Goal: Task Accomplishment & Management: Manage account settings

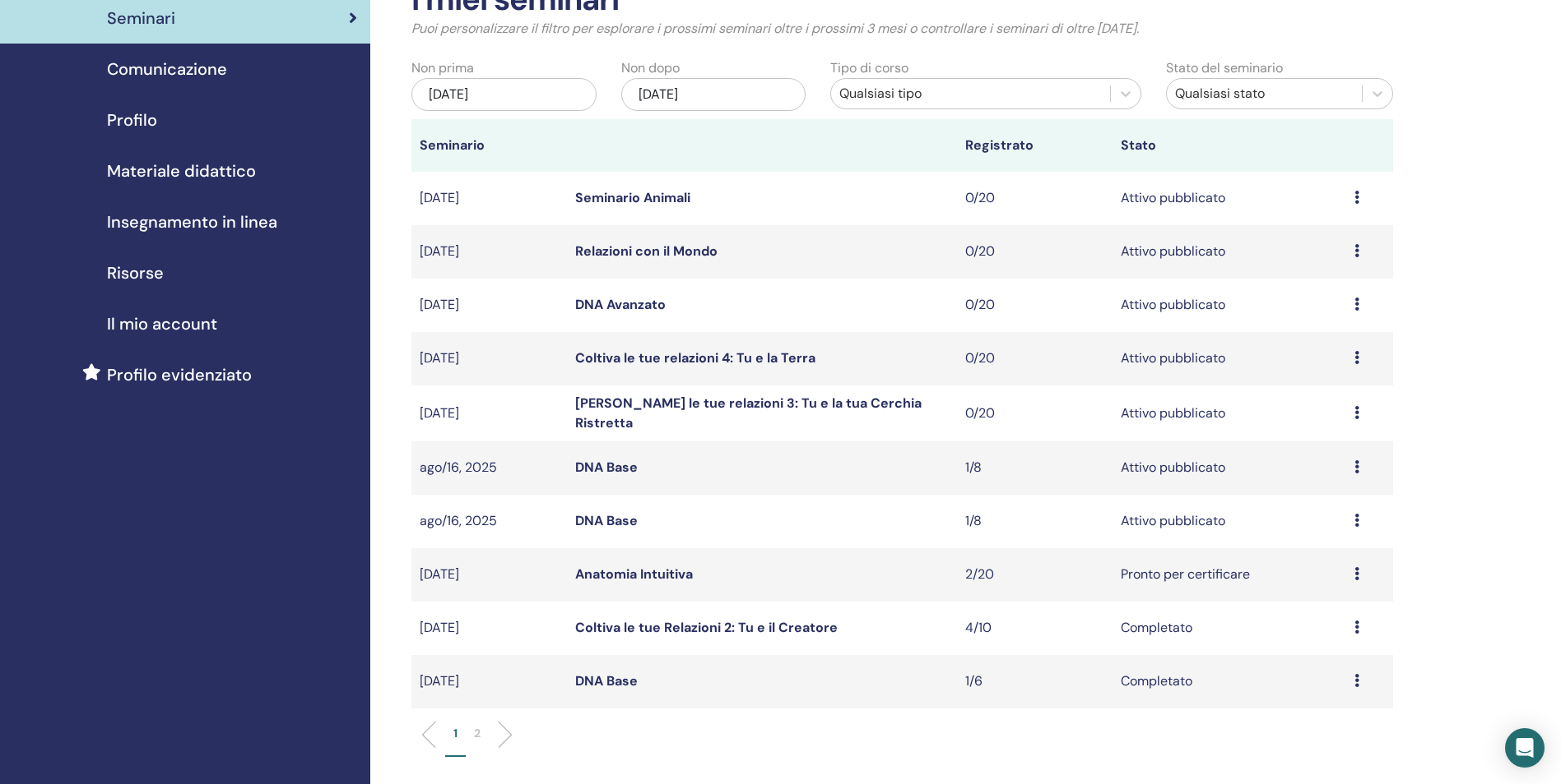
scroll to position [82, 0]
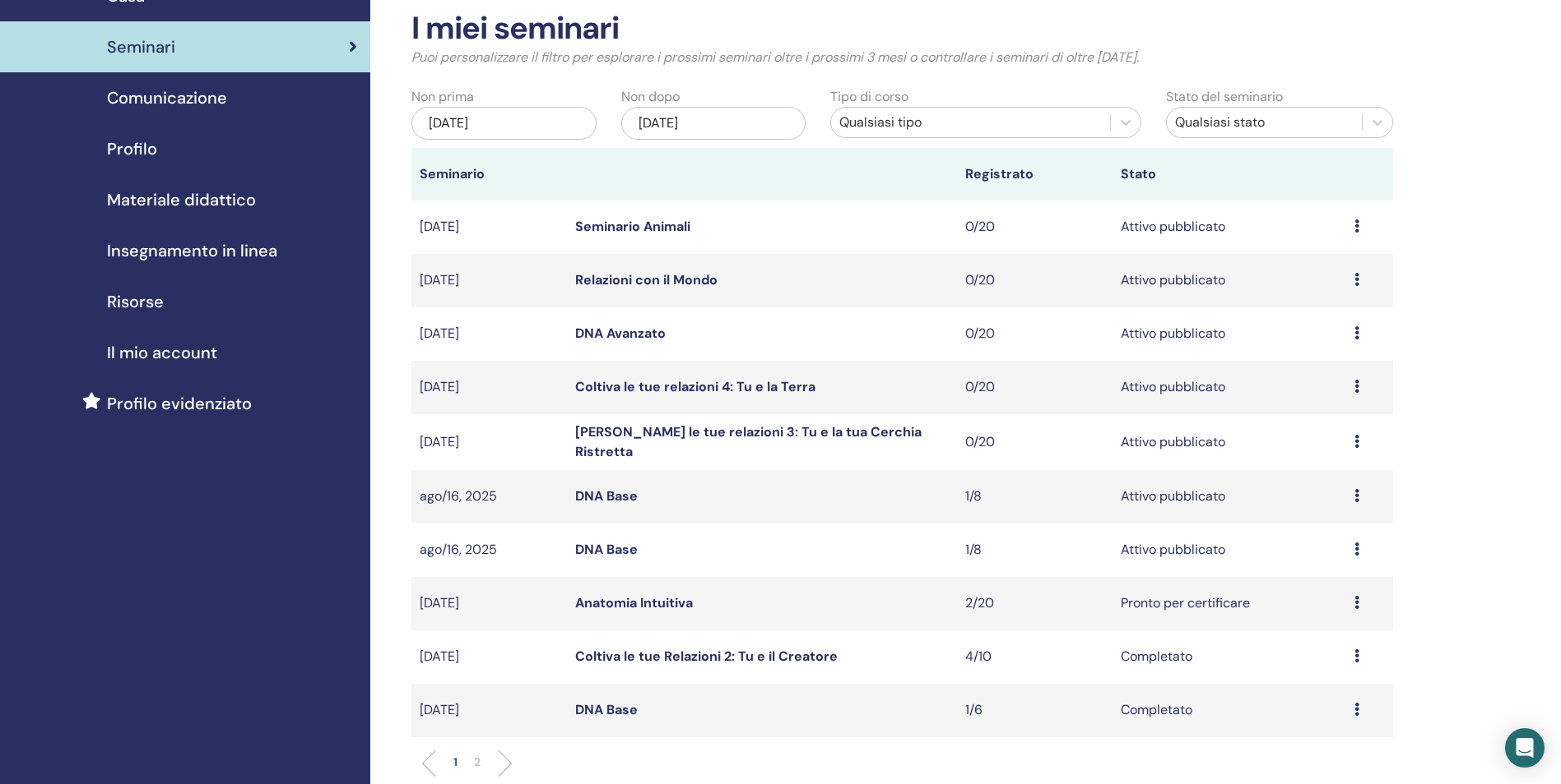
click at [721, 435] on link "[PERSON_NAME] le tue relazioni 3: Tu e la tua Cerchia Ristretta" at bounding box center [749, 441] width 347 height 37
click at [668, 441] on link "Coltiva le tue relazioni 3: Tu e la tua Cerchia Ristretta" at bounding box center [749, 441] width 347 height 37
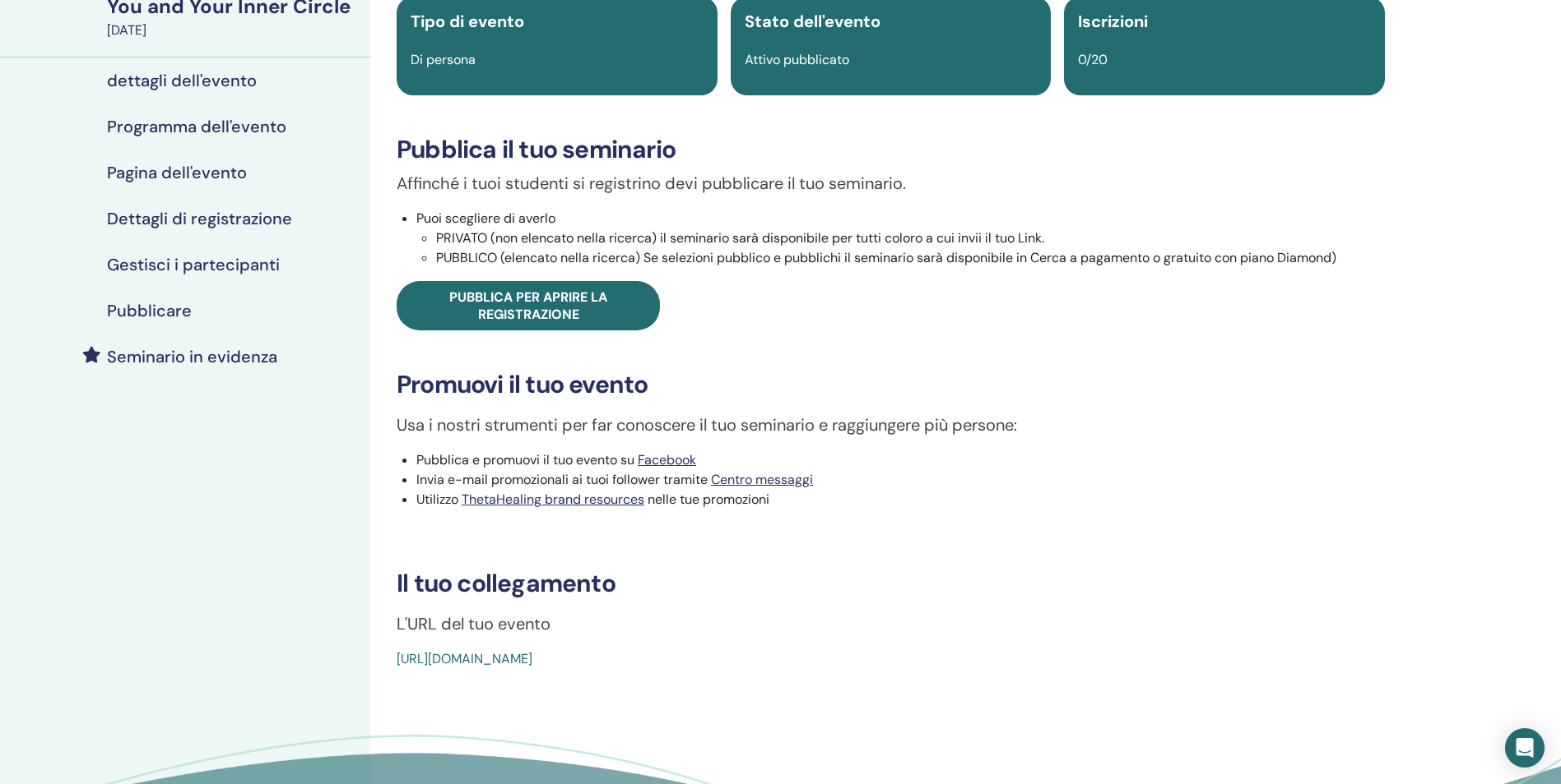
scroll to position [164, 0]
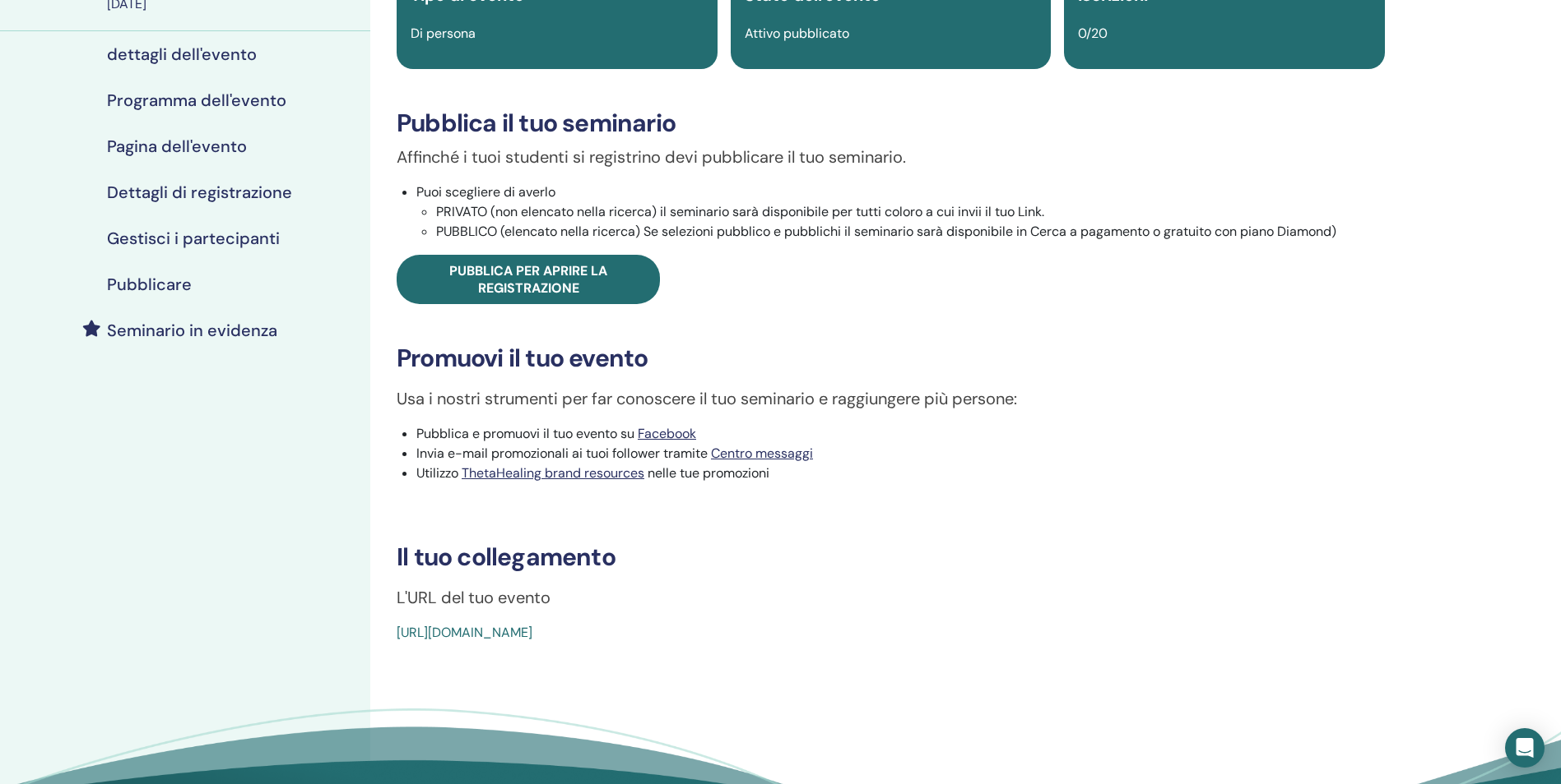
drag, startPoint x: 773, startPoint y: 646, endPoint x: 396, endPoint y: 636, distance: 377.1
click at [396, 636] on div "You and Your Inner Circle Tipo di evento Di persona Stato dell'evento Attivo pu…" at bounding box center [890, 380] width 1041 height 985
copy link "https://www.thetahealing.com/seminar-373116-details.html"
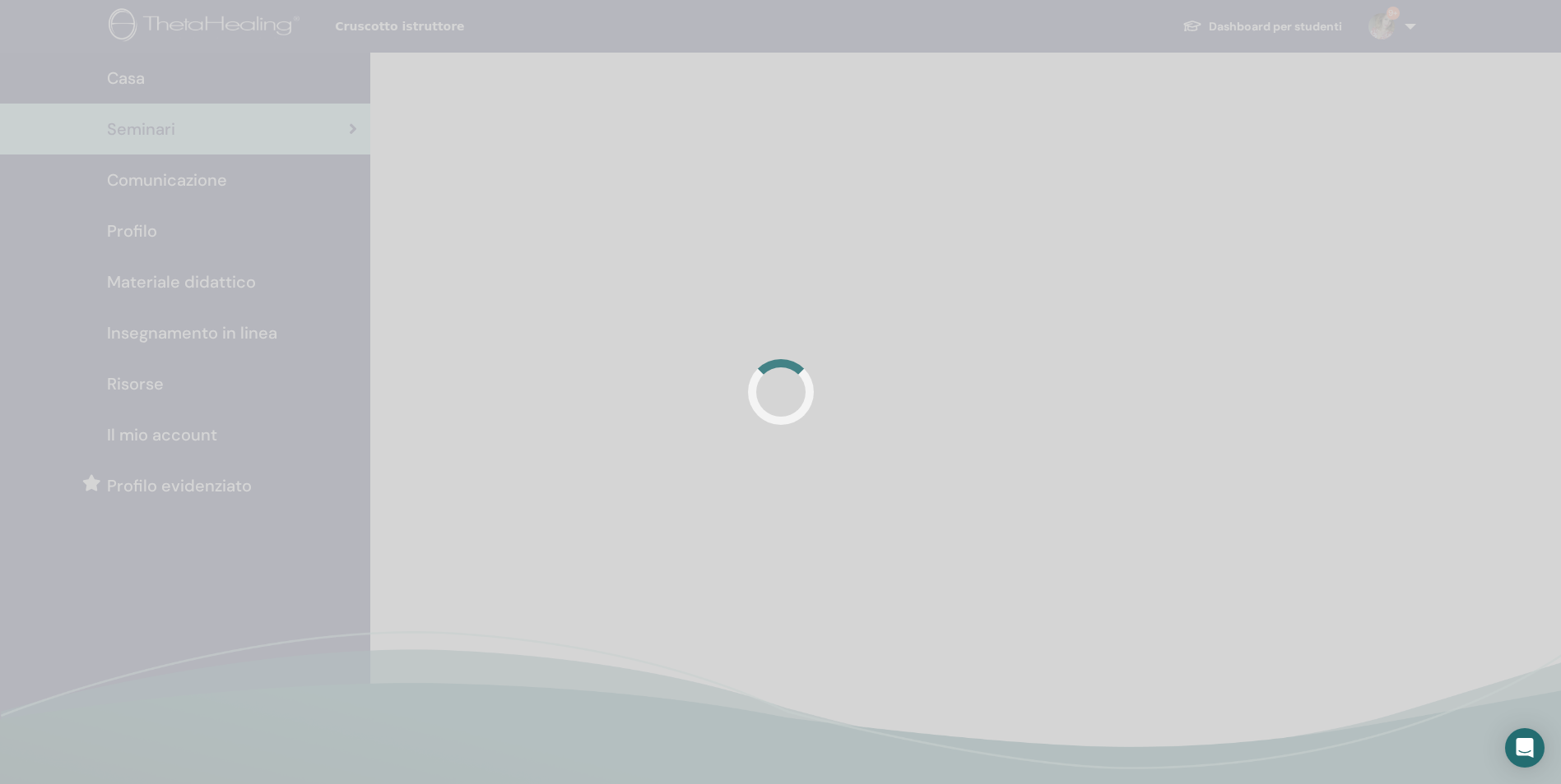
scroll to position [82, 0]
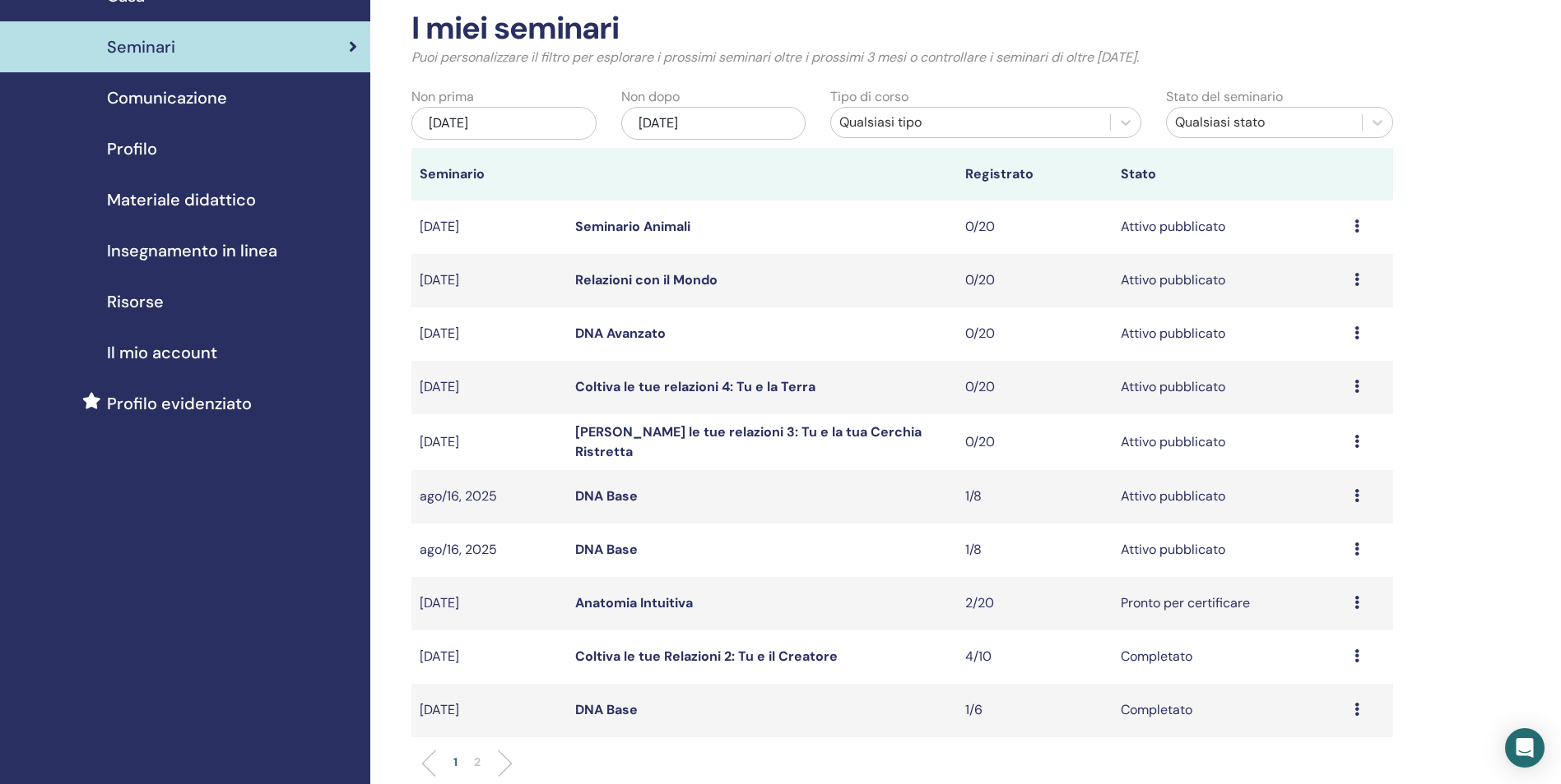
click at [746, 378] on link "Coltiva le tue relazioni 4: Tu e la Terra" at bounding box center [695, 386] width 241 height 17
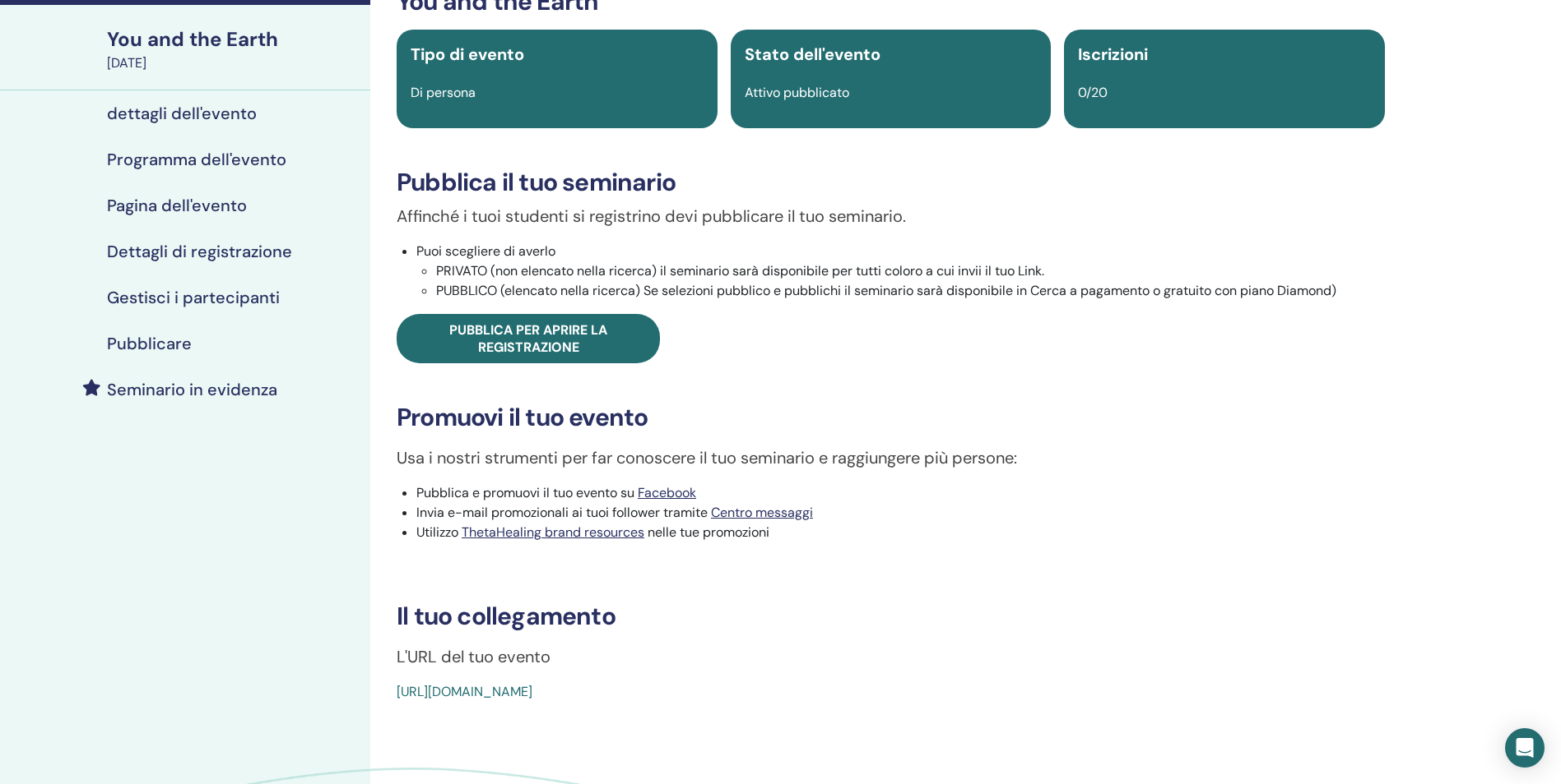
scroll to position [329, 0]
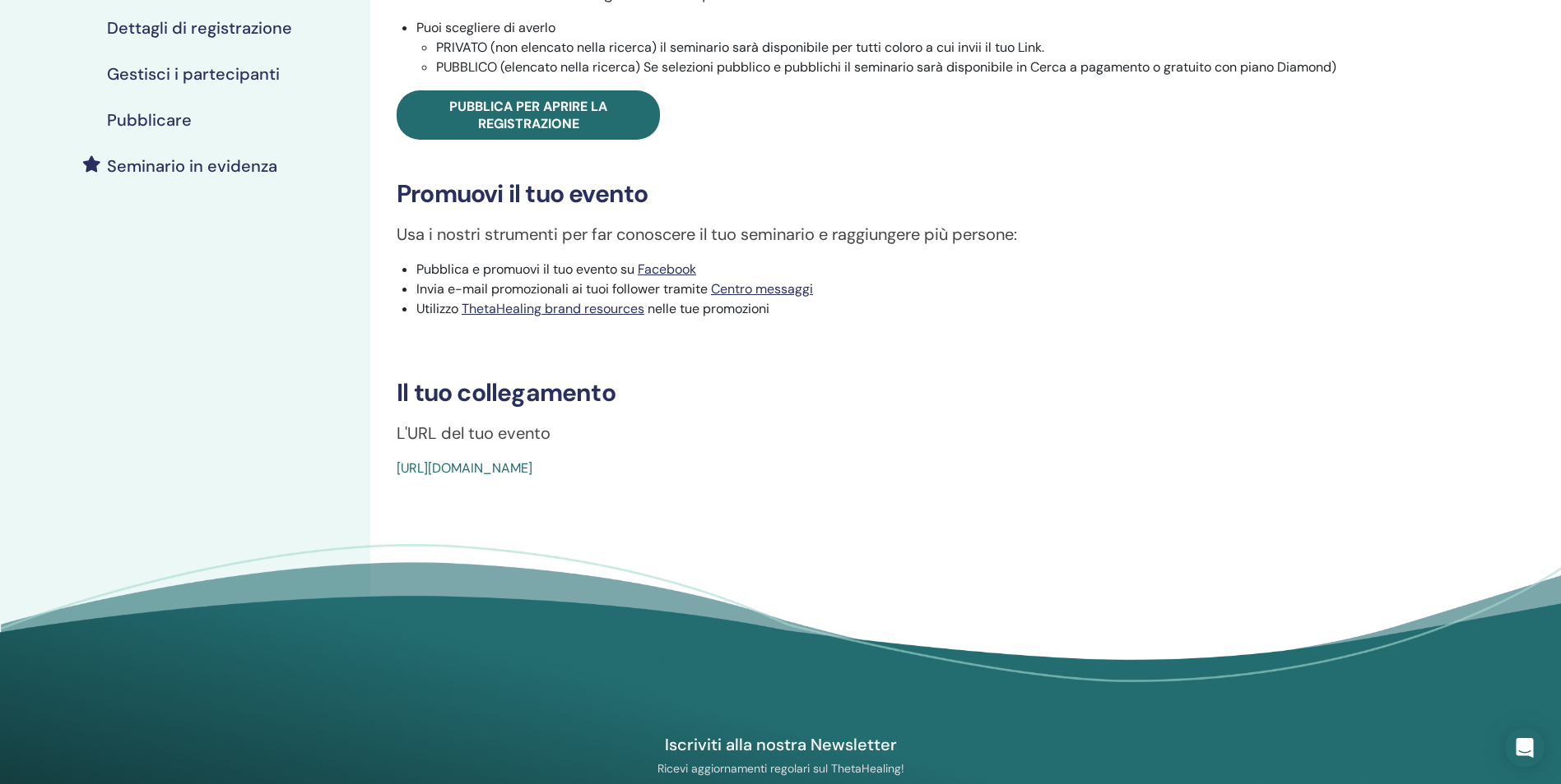
drag, startPoint x: 783, startPoint y: 477, endPoint x: 387, endPoint y: 486, distance: 396.1
click at [387, 486] on div "You and the Earth Tipo di evento Di persona Stato dell'evento Attivo pubblicato…" at bounding box center [890, 216] width 1041 height 985
copy link "https://www.thetahealing.com/seminar-373117-details.html"
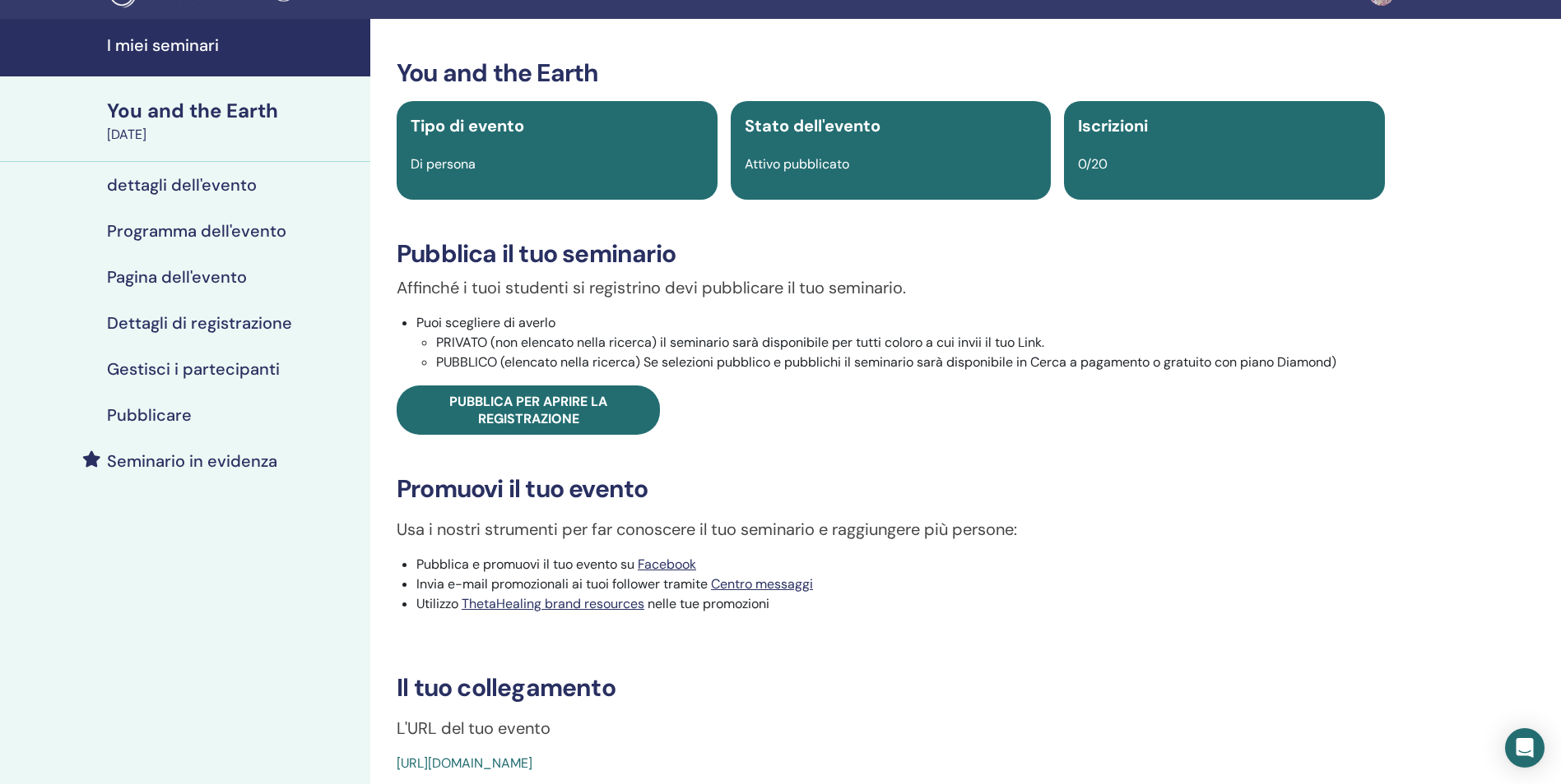
scroll to position [0, 0]
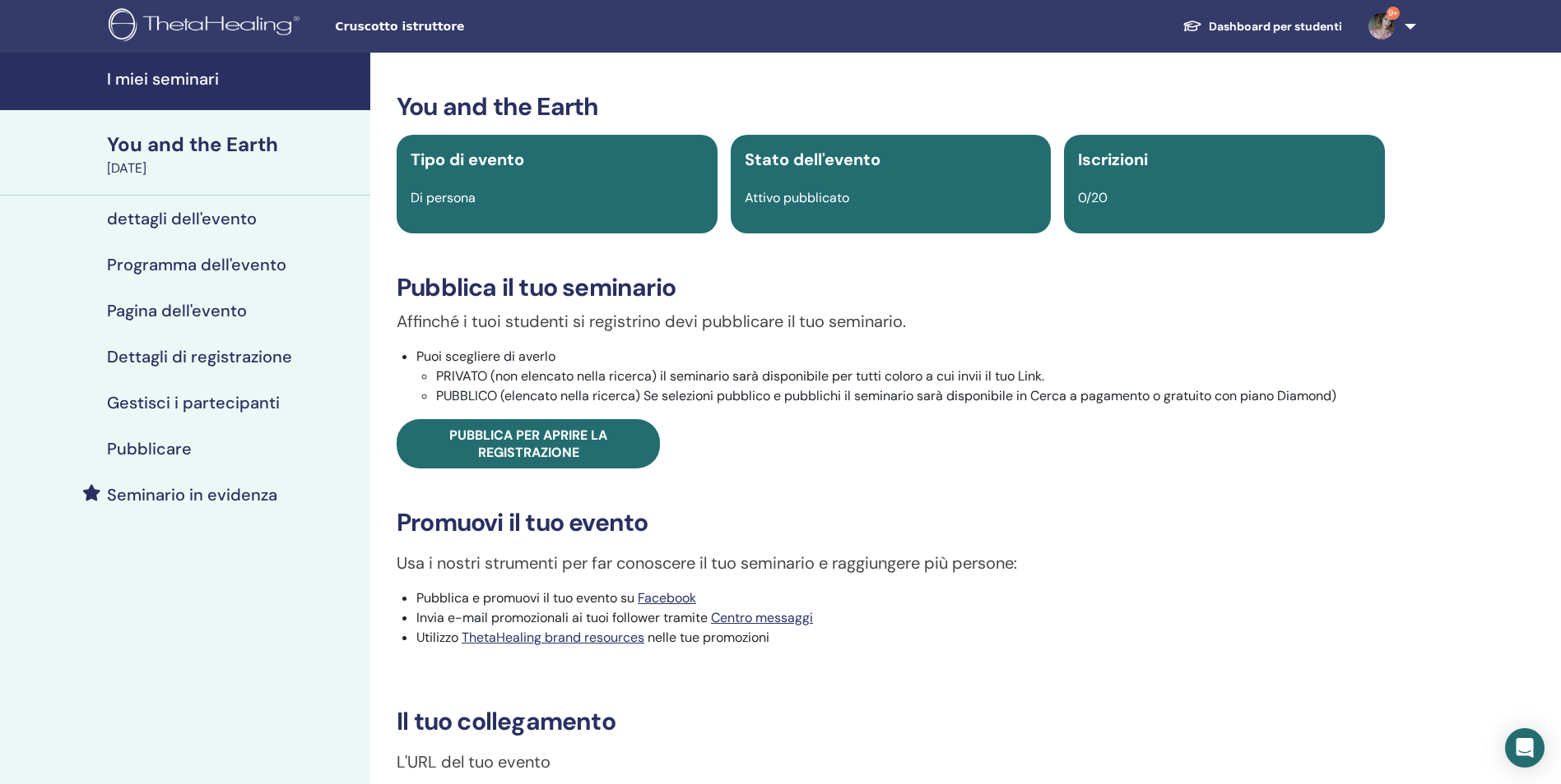
click at [178, 71] on h4 "I miei seminari" at bounding box center [234, 79] width 254 height 20
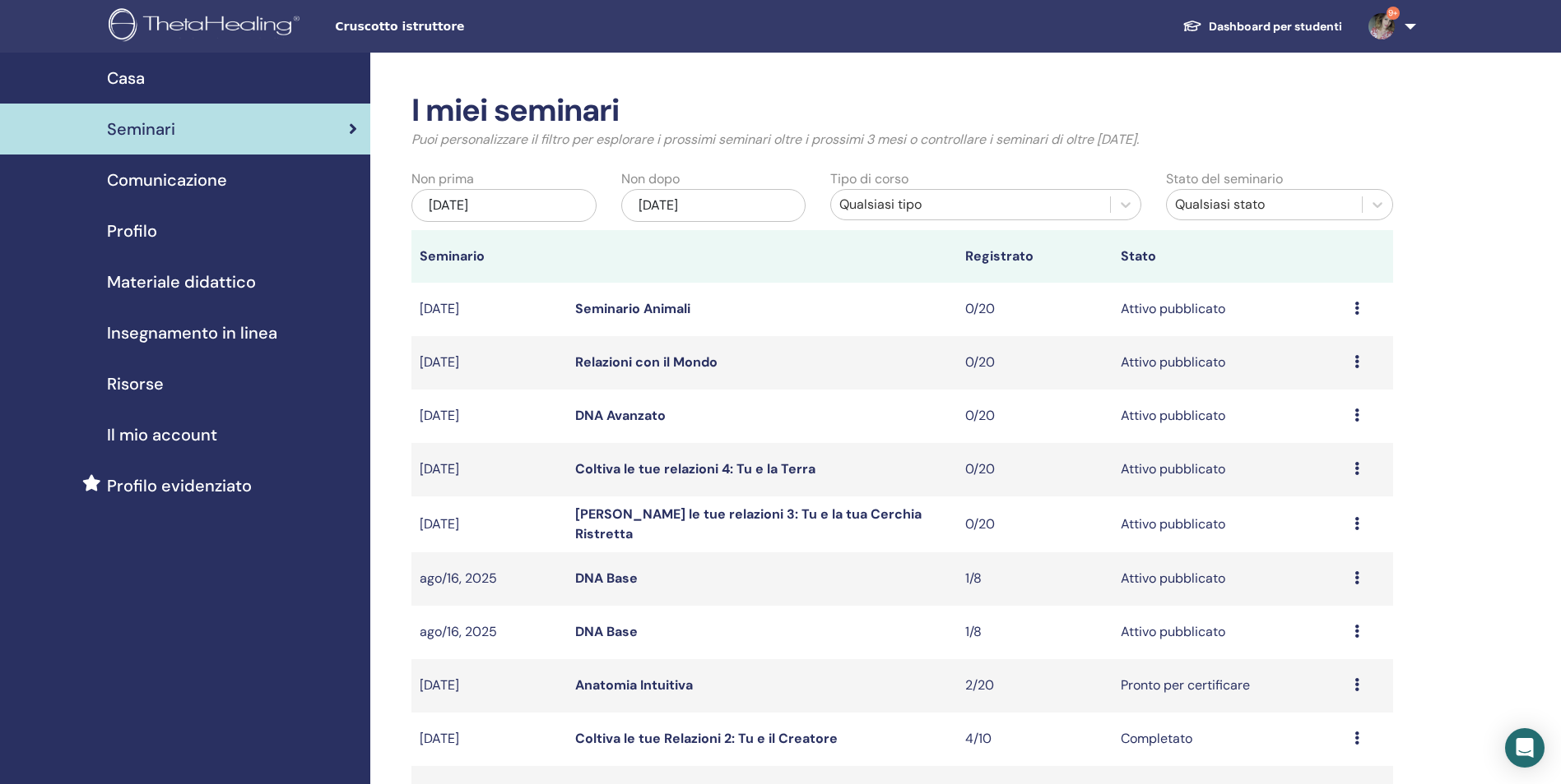
click at [615, 415] on link "DNA Avanzato" at bounding box center [620, 415] width 90 height 17
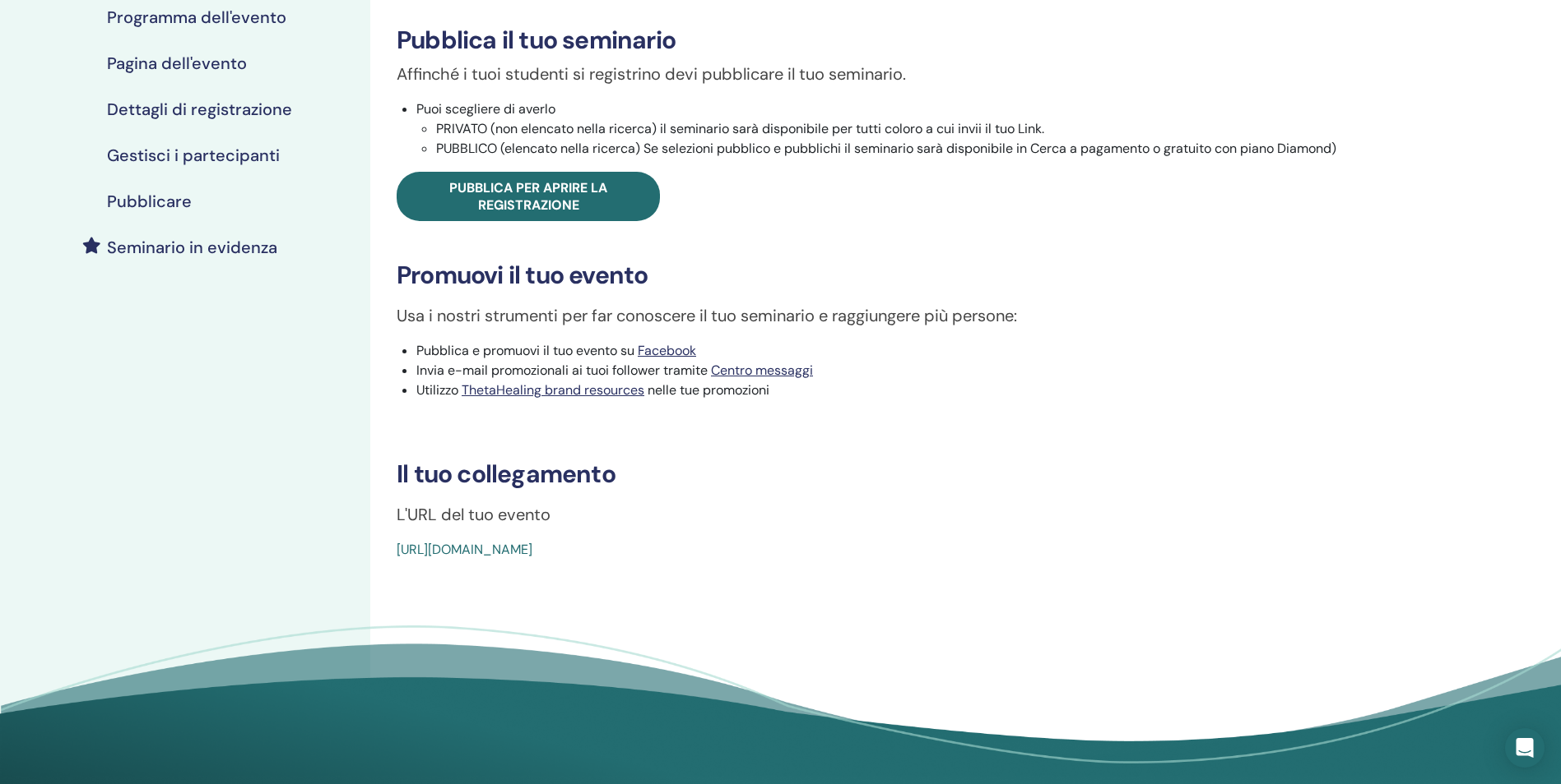
scroll to position [493, 0]
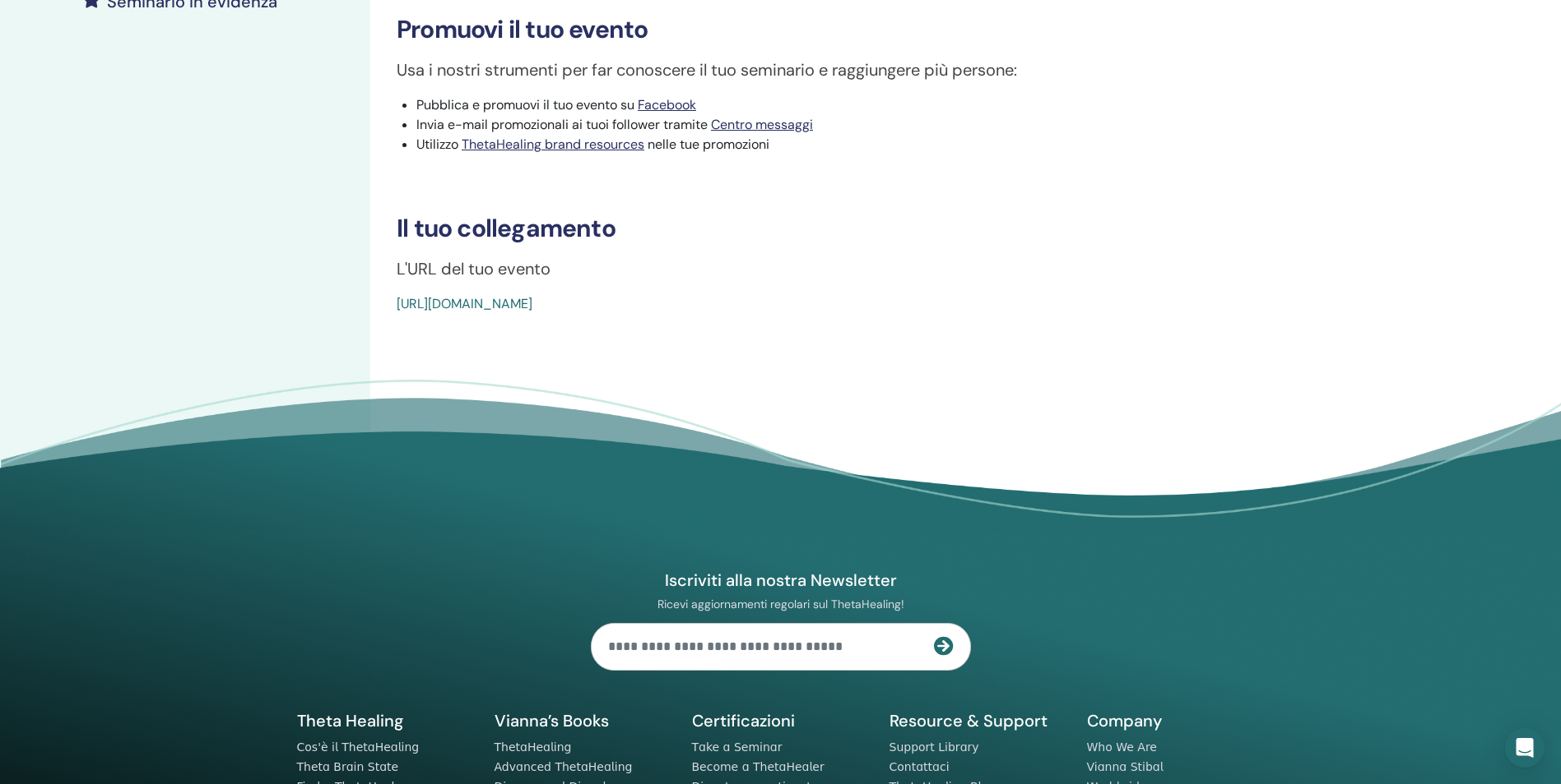
drag, startPoint x: 789, startPoint y: 300, endPoint x: 368, endPoint y: 291, distance: 421.1
click at [368, 291] on div "I miei seminari Advanced DNA October 03, 2025 dettagli dell'evento Programma de…" at bounding box center [780, 51] width 1561 height 985
drag, startPoint x: 368, startPoint y: 291, endPoint x: 605, endPoint y: 367, distance: 248.9
click at [605, 367] on div "Advanced DNA Tipo di evento Di persona Stato dell'evento Attivo pubblicato Iscr…" at bounding box center [890, 51] width 1041 height 985
drag, startPoint x: 799, startPoint y: 336, endPoint x: 386, endPoint y: 320, distance: 413.3
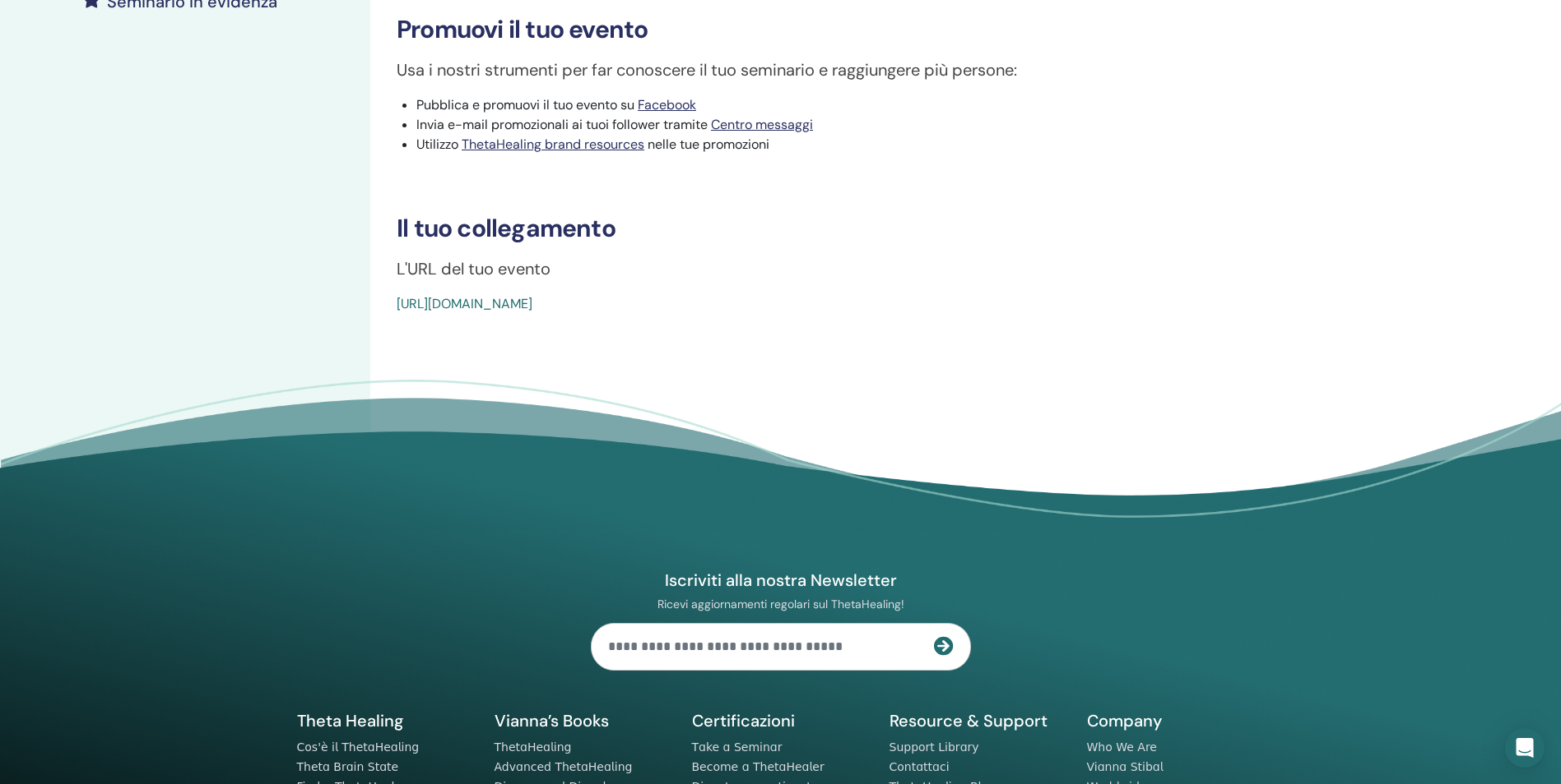
click at [386, 320] on div "Advanced DNA Tipo di evento Di persona Stato dell'evento Attivo pubblicato Iscr…" at bounding box center [890, 51] width 1041 height 985
copy link "https://www.thetahealing.com/seminar-374958-details.html"
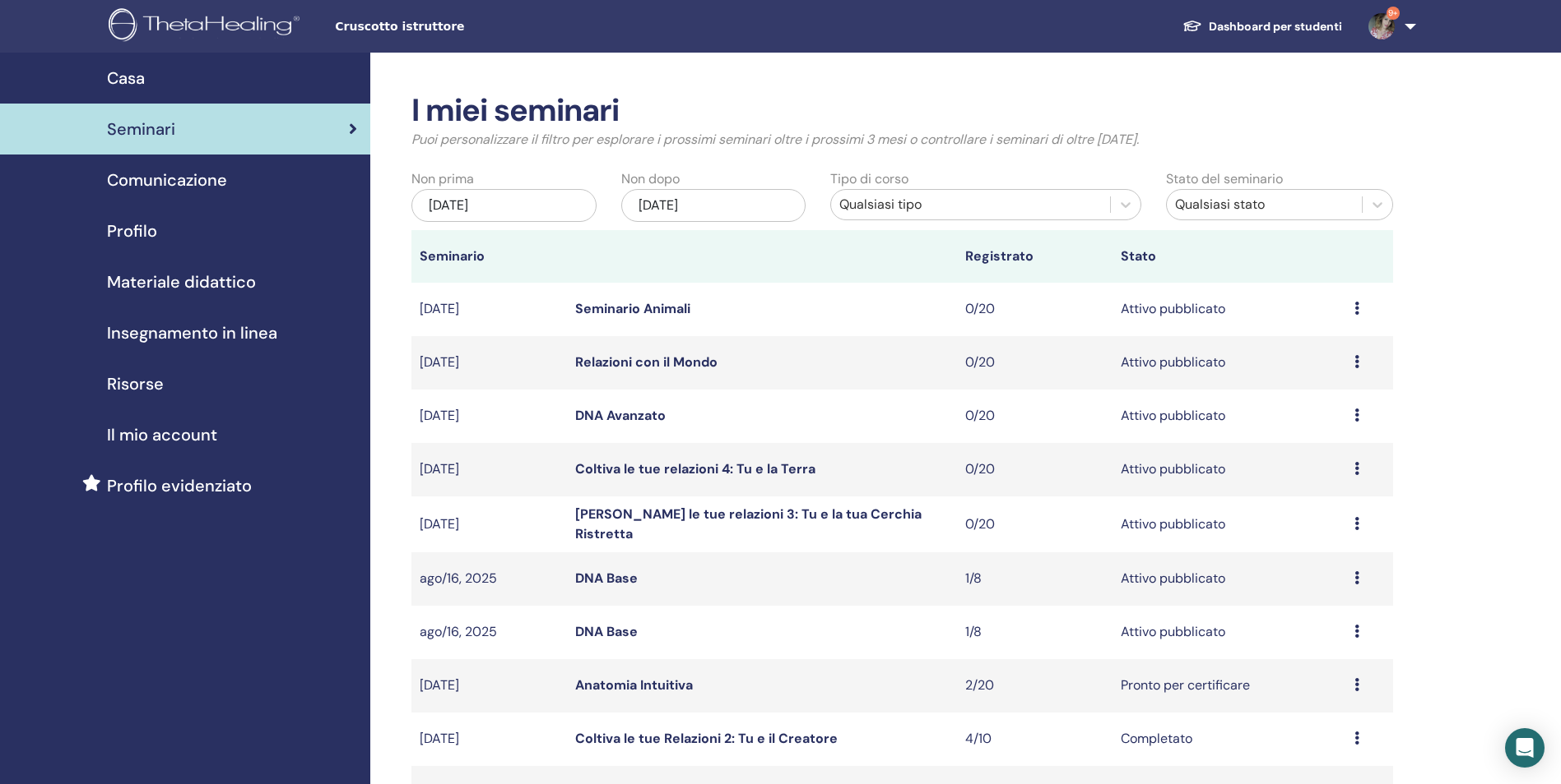
click at [694, 361] on link "Relazioni con il Mondo" at bounding box center [647, 361] width 143 height 17
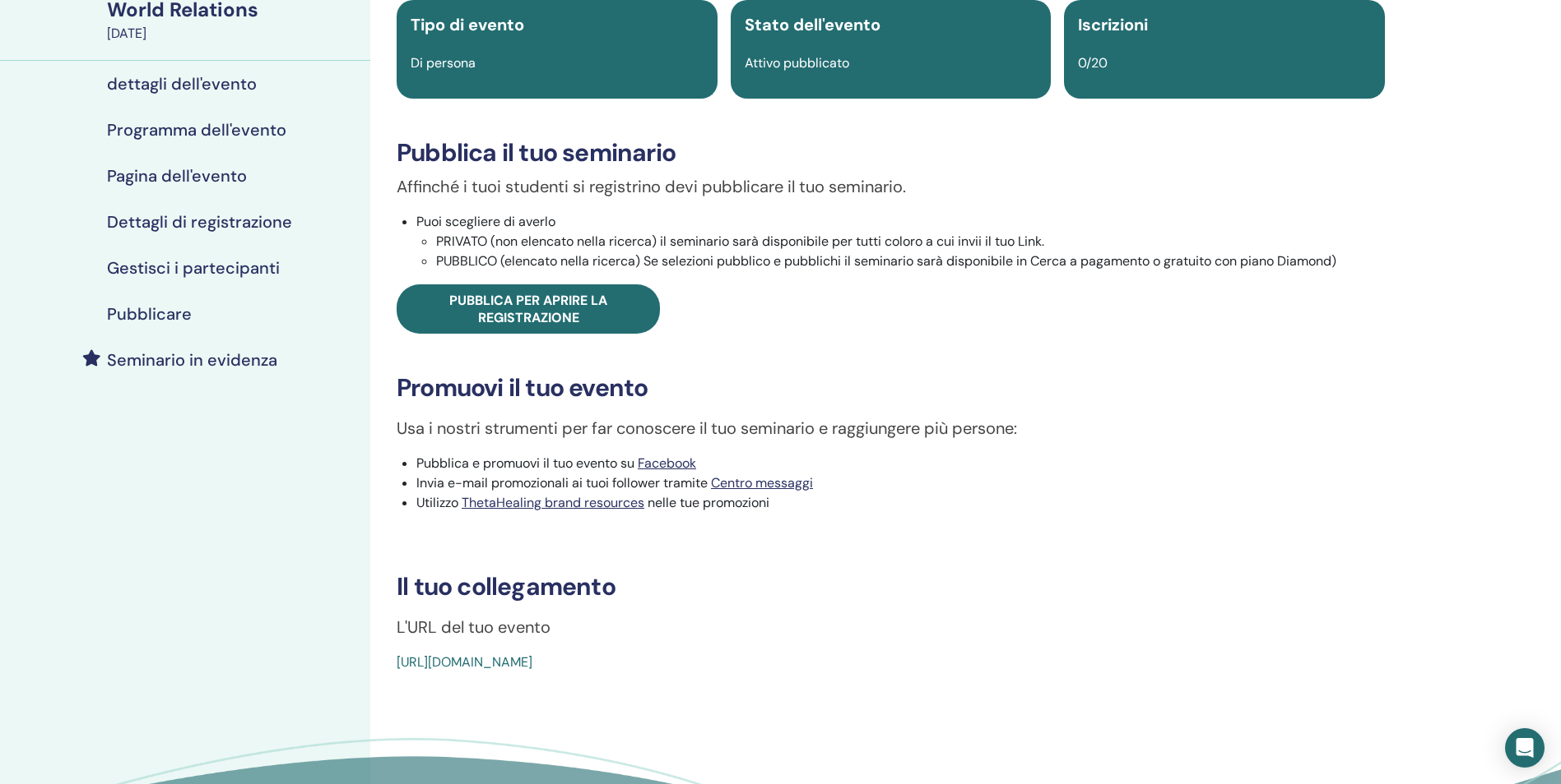
scroll to position [411, 0]
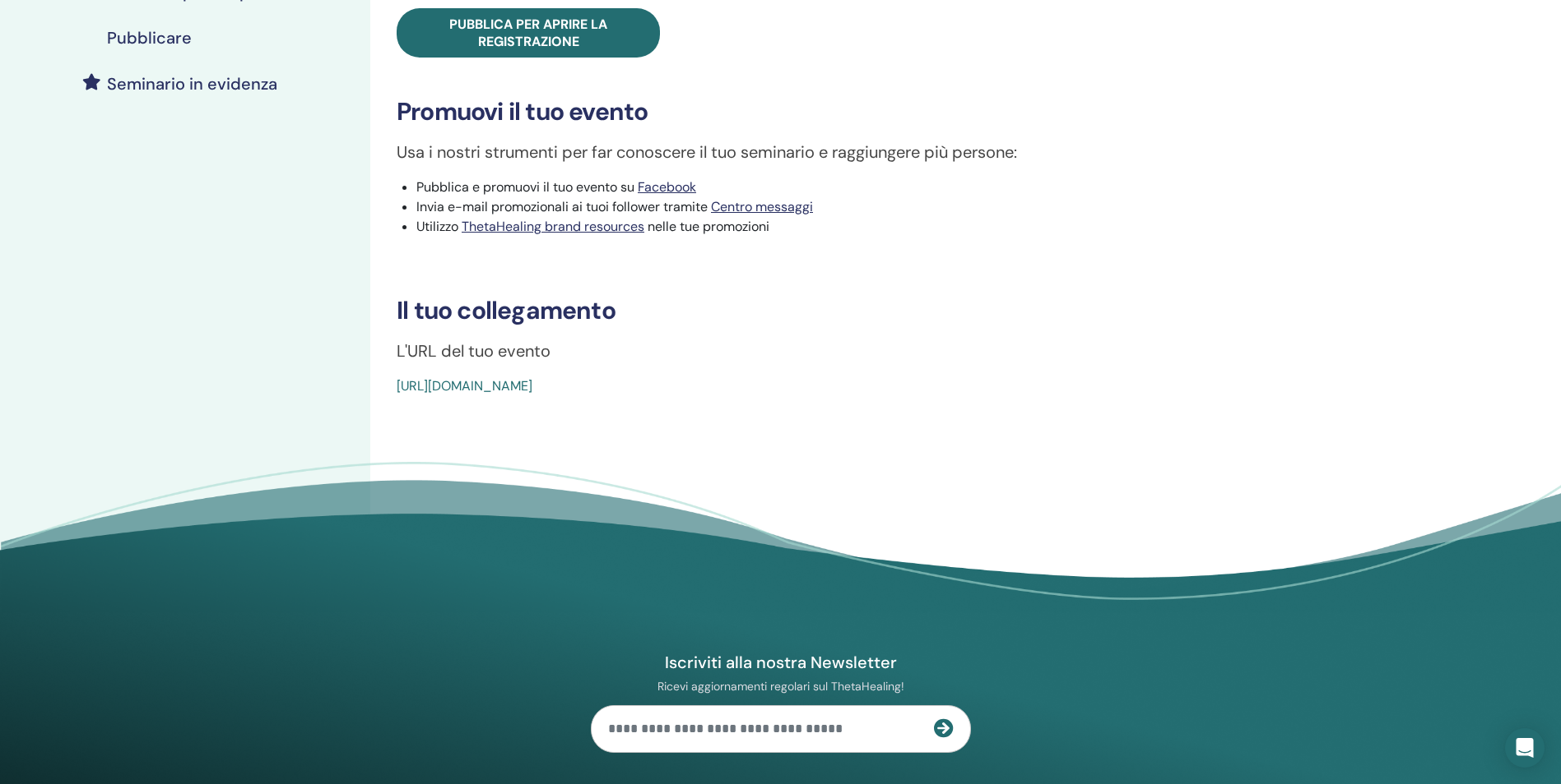
drag, startPoint x: 805, startPoint y: 396, endPoint x: 385, endPoint y: 402, distance: 420.0
click at [385, 402] on div "World Relations Tipo di evento Di persona Stato dell'evento Attivo pubblicato I…" at bounding box center [890, 134] width 1041 height 985
copy link "[URL][DOMAIN_NAME]"
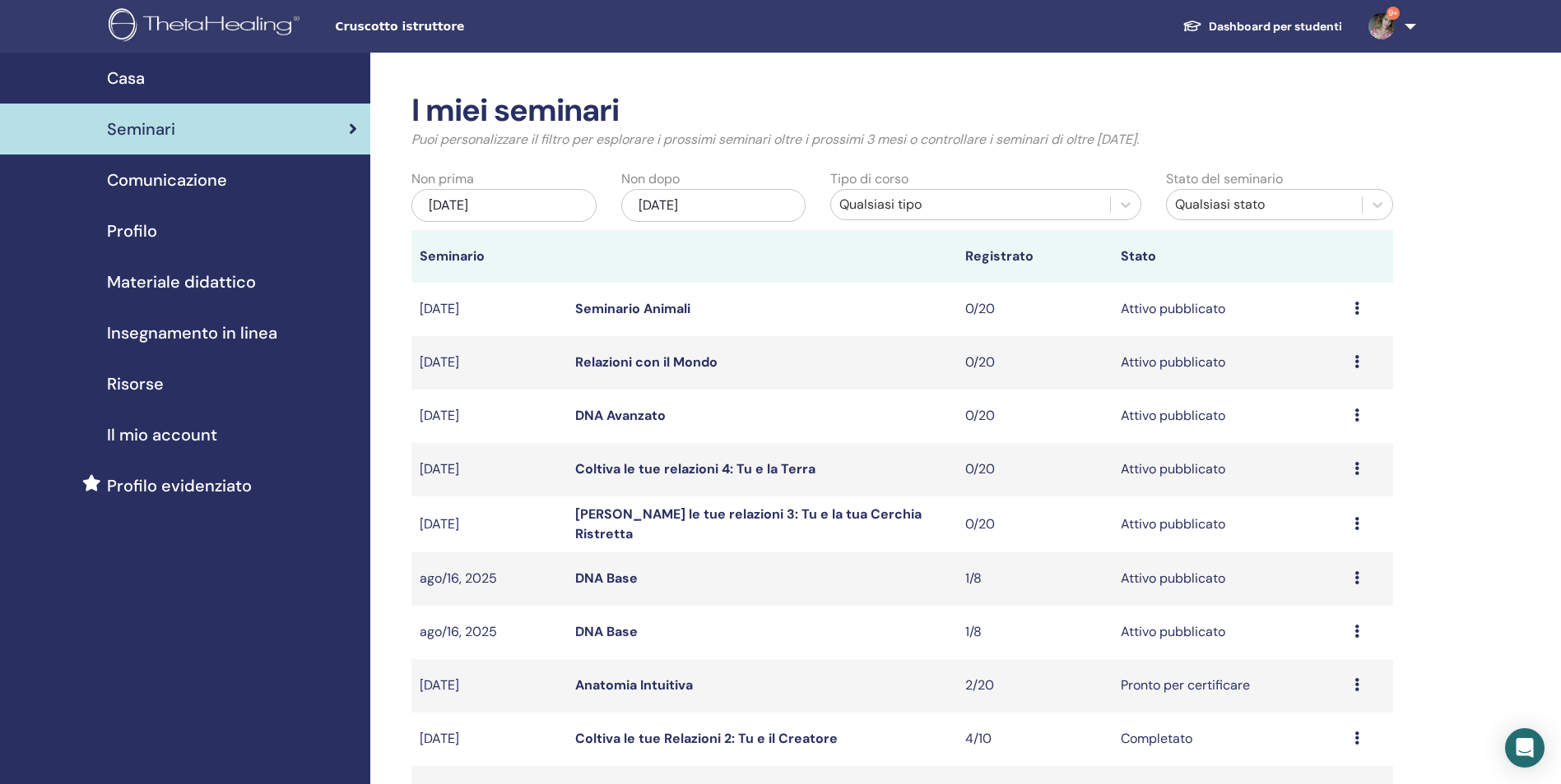
click at [654, 308] on link "Seminario Animali" at bounding box center [633, 308] width 115 height 17
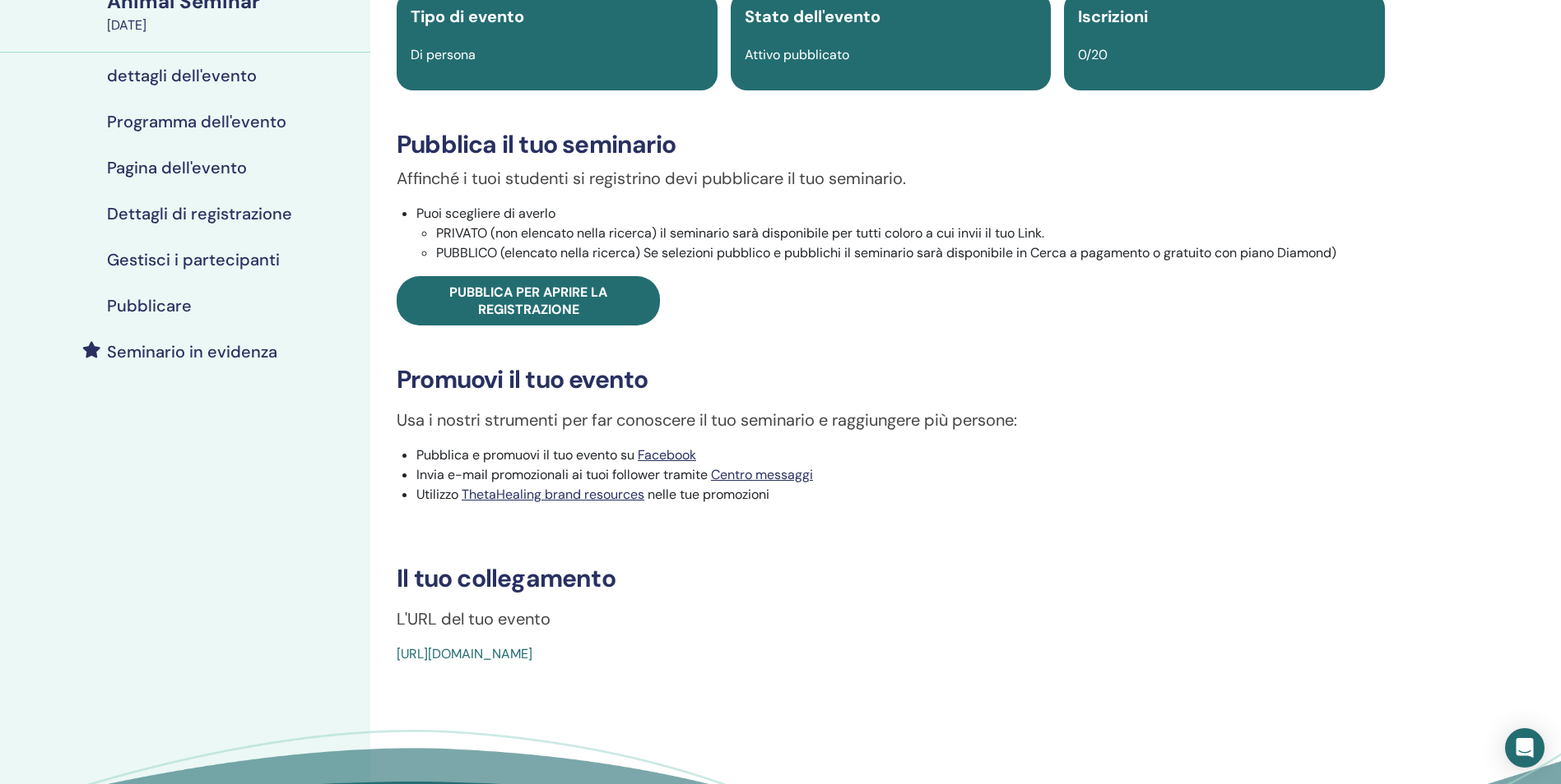
scroll to position [411, 0]
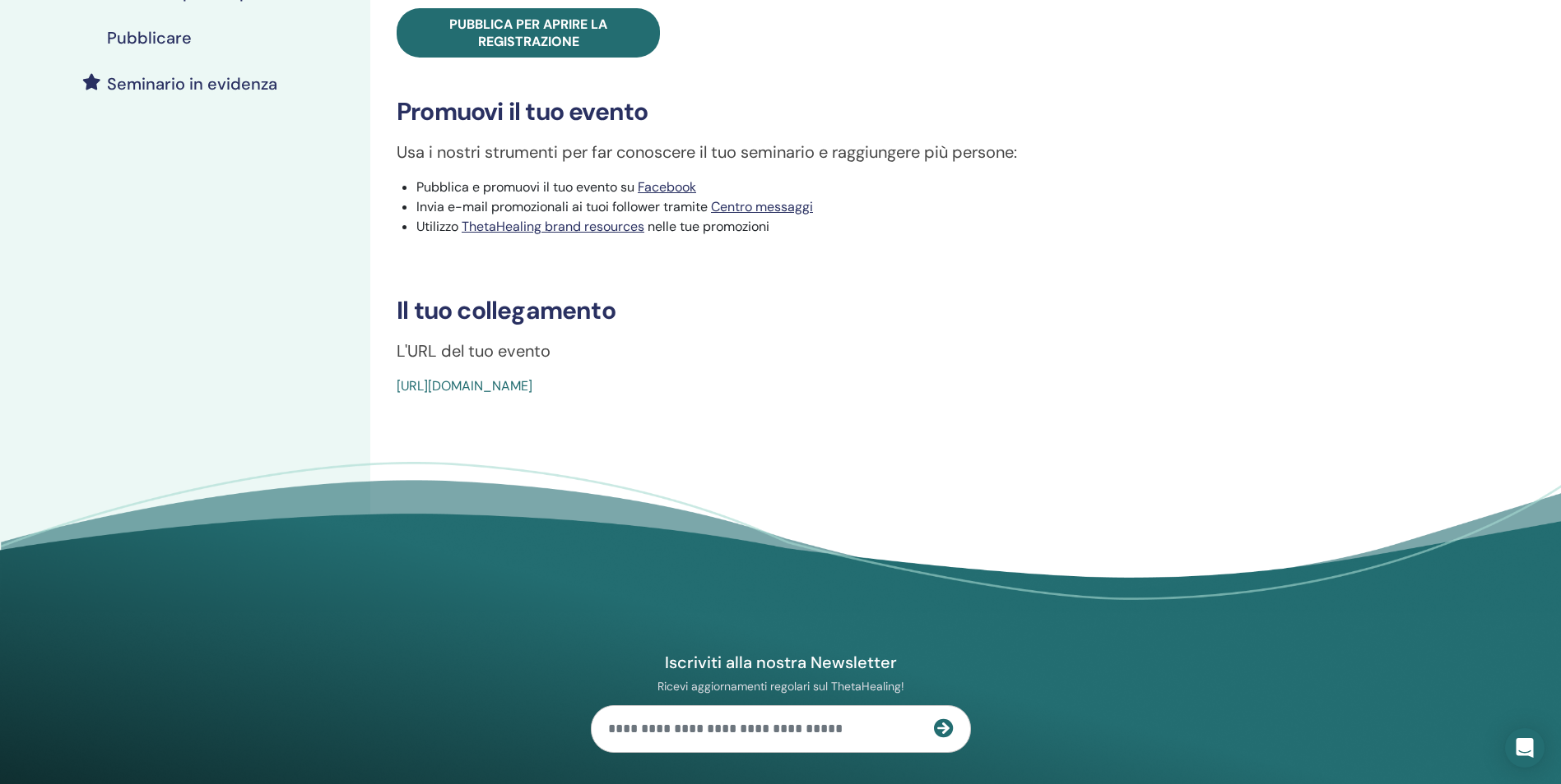
drag, startPoint x: 766, startPoint y: 388, endPoint x: 380, endPoint y: 384, distance: 386.0
click at [380, 384] on div "Animal Seminar Tipo di evento Di persona Stato dell'evento Attivo pubblicato Is…" at bounding box center [890, 39] width 1021 height 716
drag, startPoint x: 380, startPoint y: 384, endPoint x: 400, endPoint y: 383, distance: 20.0
drag, startPoint x: 400, startPoint y: 383, endPoint x: 776, endPoint y: 396, distance: 376.2
click at [776, 396] on div "[URL][DOMAIN_NAME]" at bounding box center [807, 386] width 823 height 20
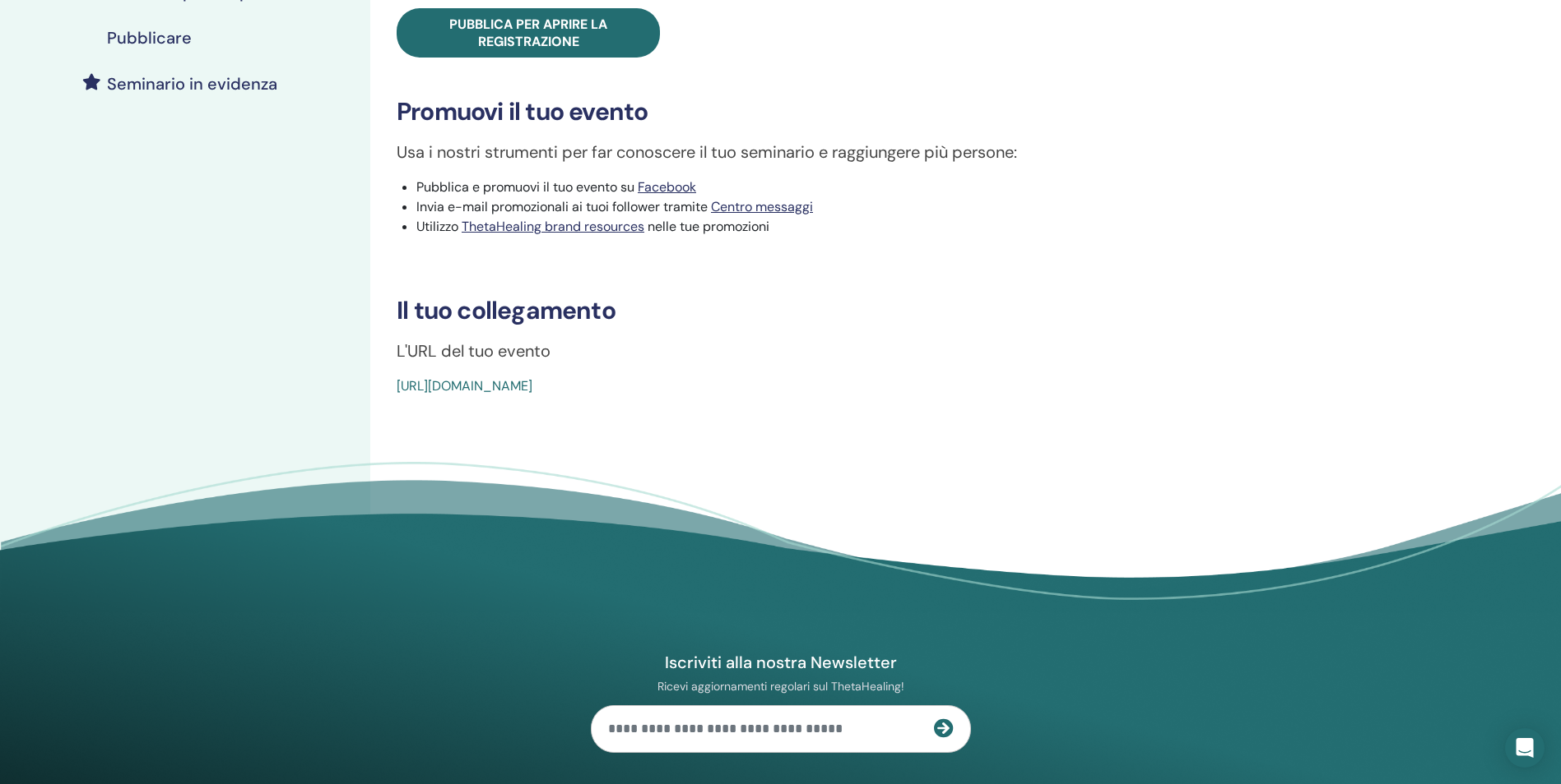
copy link "[URL][DOMAIN_NAME]"
